Goal: Task Accomplishment & Management: Manage account settings

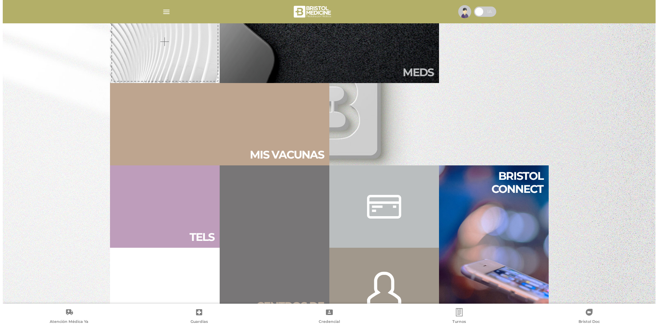
scroll to position [384, 0]
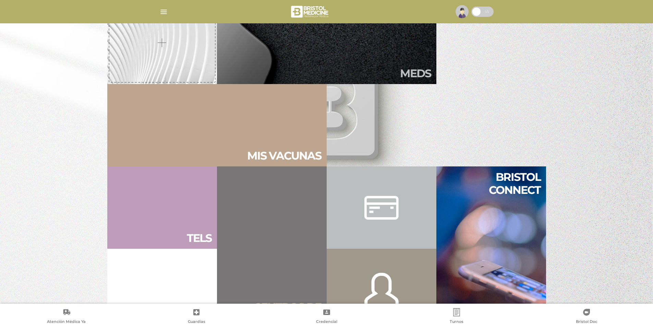
click at [161, 11] on img "button" at bounding box center [163, 12] width 9 height 9
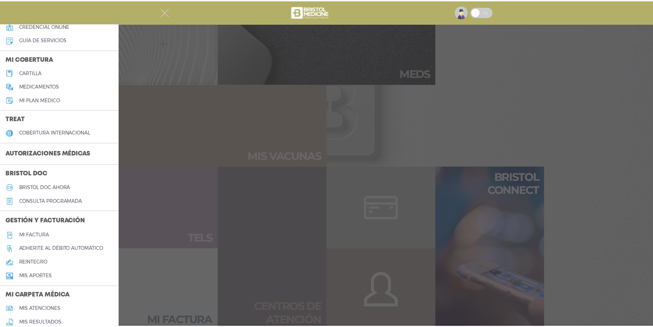
scroll to position [69, 0]
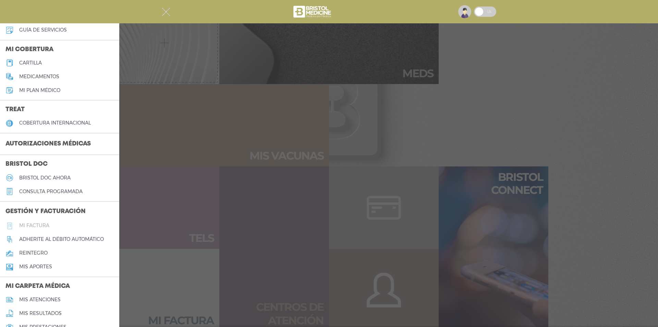
click at [32, 227] on h5 "Mi factura" at bounding box center [34, 226] width 30 height 6
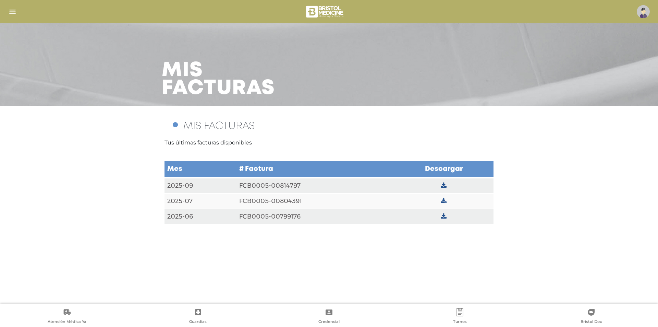
click at [447, 183] on icon at bounding box center [444, 185] width 6 height 6
click at [443, 198] on icon at bounding box center [444, 201] width 6 height 6
